Goal: Find specific page/section: Find specific page/section

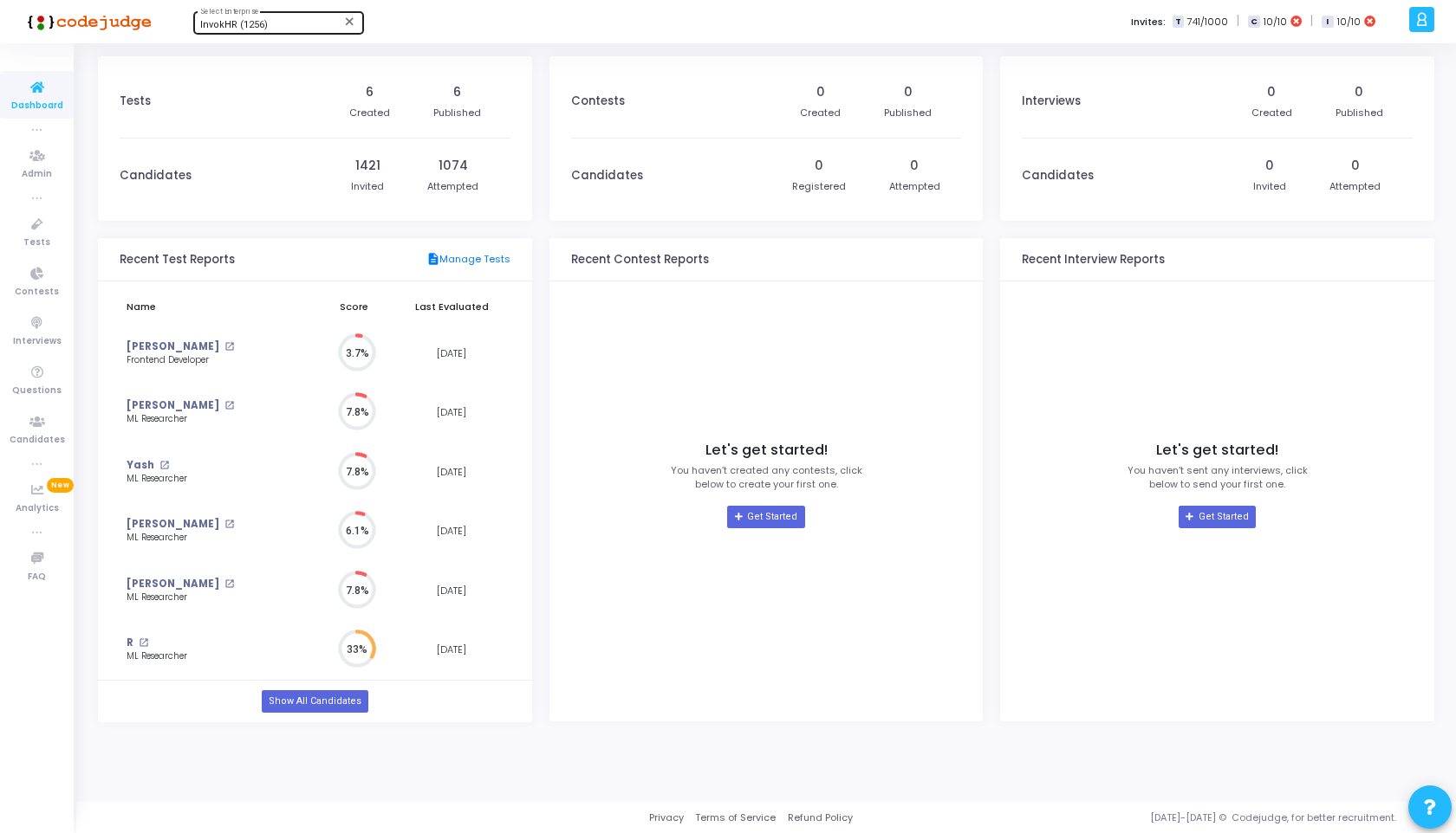
click at [294, 24] on div "InvokHR (1256)" at bounding box center [270, 25] width 141 height 10
type input "tita"
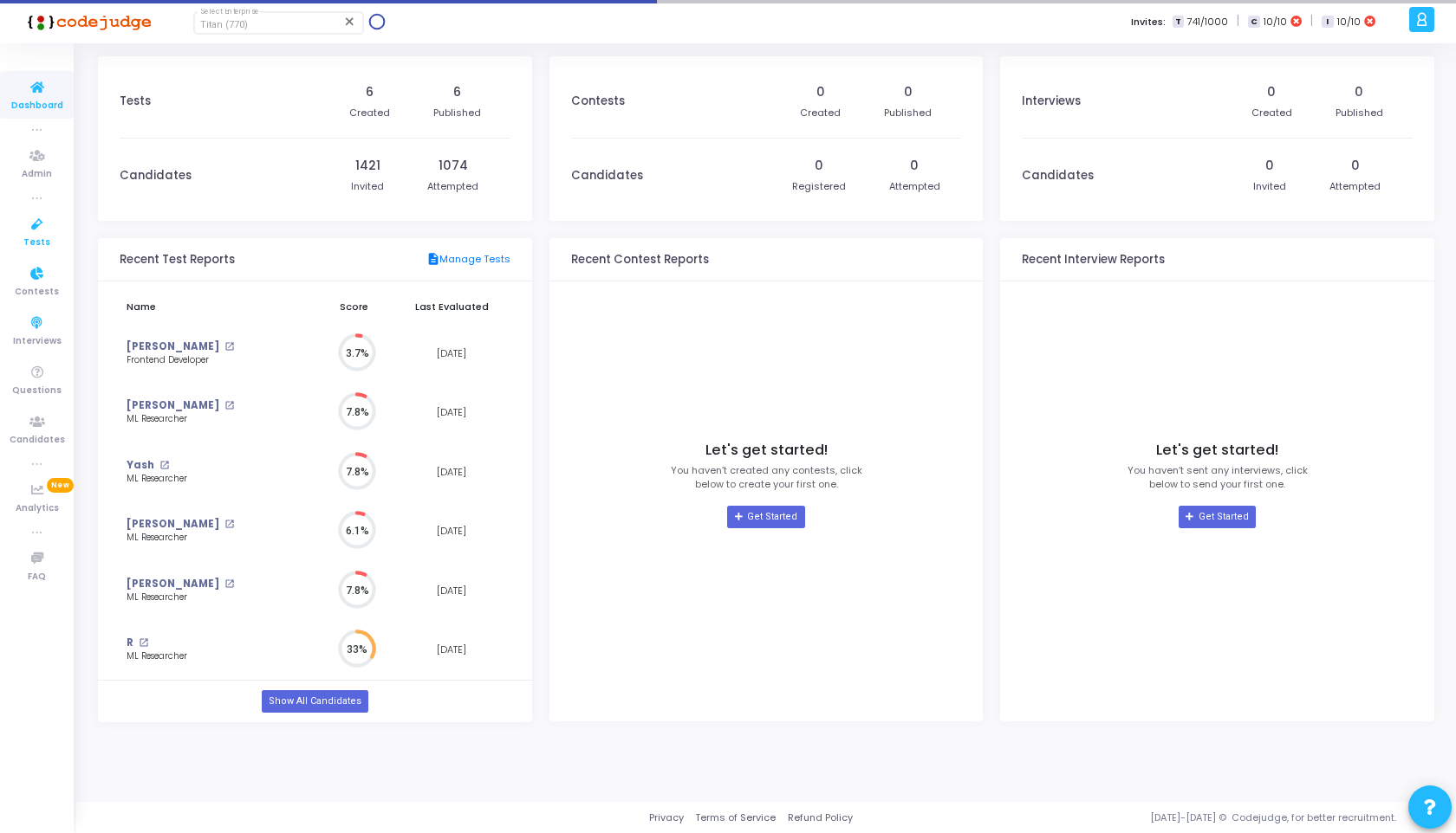
click at [36, 244] on span "Tests" at bounding box center [36, 243] width 27 height 15
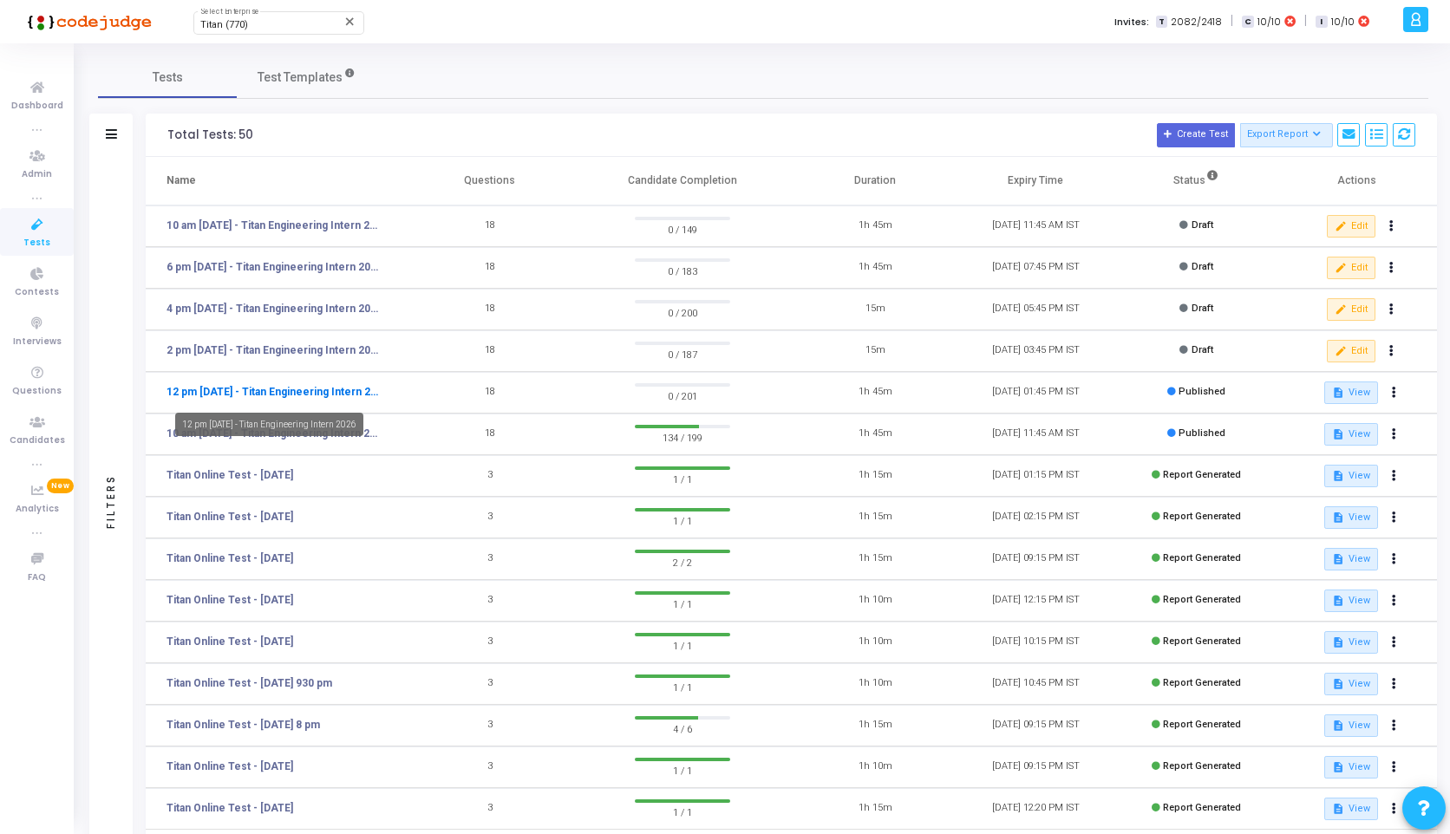
click at [220, 389] on link "12 pm [DATE] - Titan Engineering Intern 2026" at bounding box center [274, 392] width 214 height 16
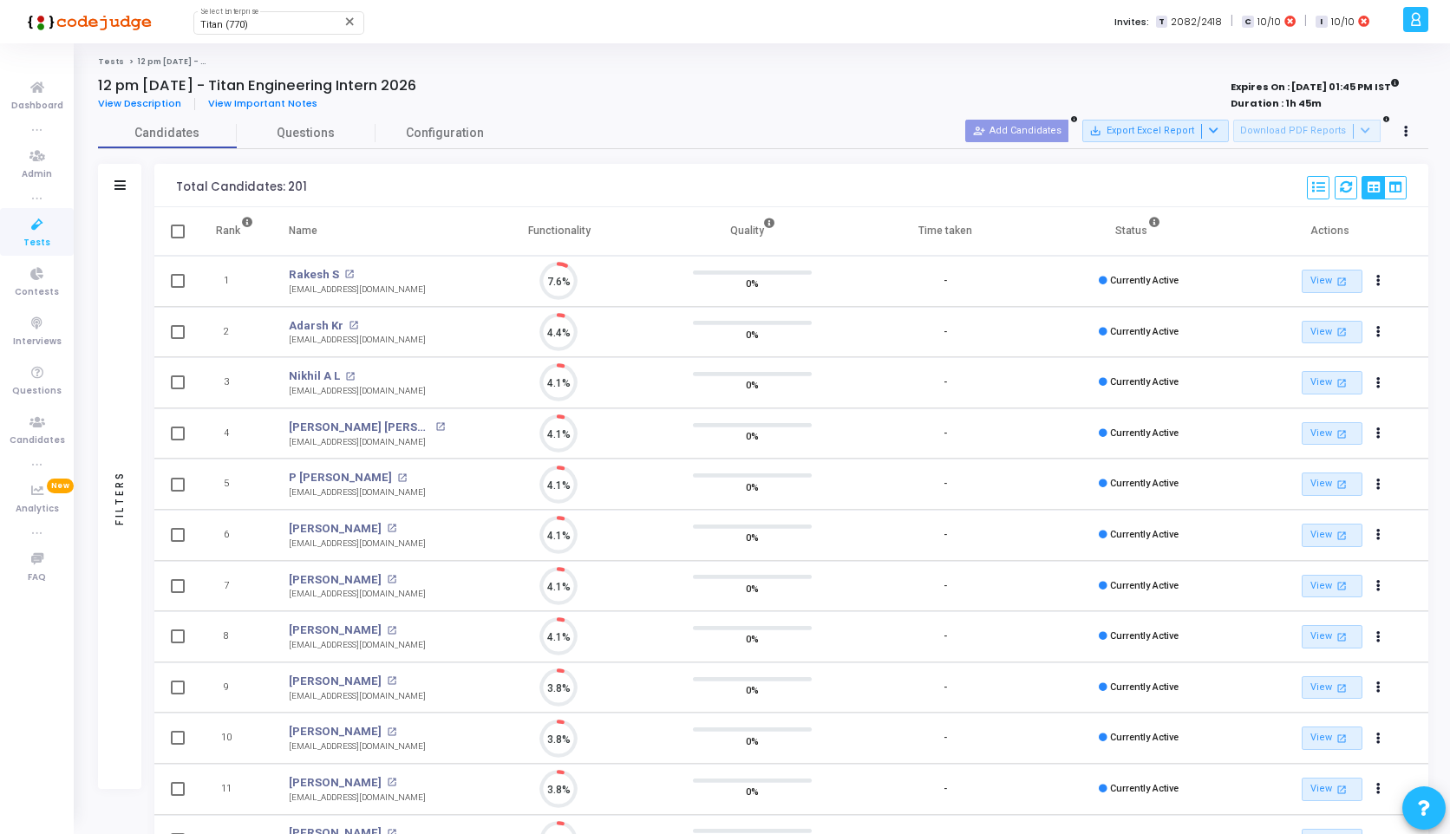
scroll to position [36, 44]
click at [109, 63] on link "Tests" at bounding box center [111, 61] width 26 height 10
